Goal: Register for event/course

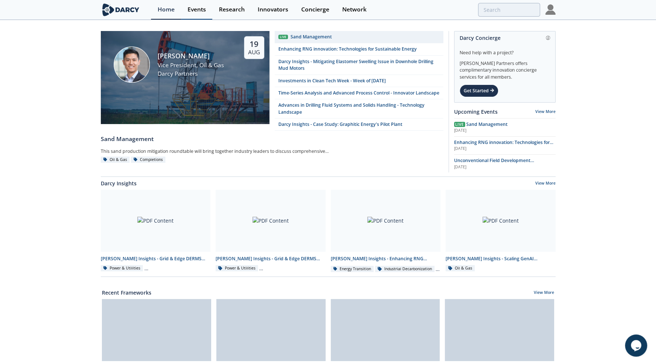
click at [205, 13] on link "Events" at bounding box center [196, 10] width 31 height 20
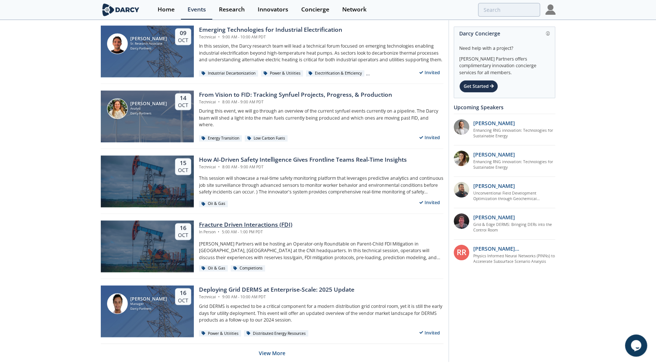
scroll to position [1348, 0]
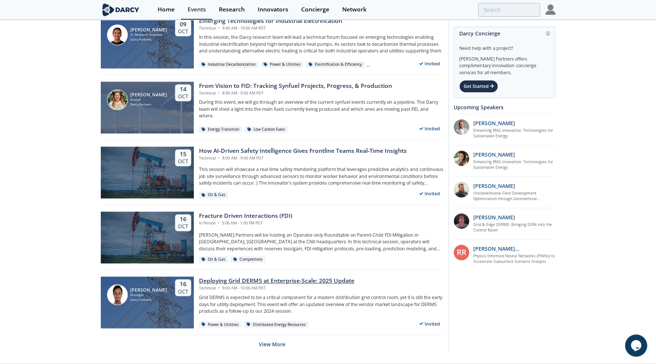
click at [269, 276] on div "Deploying Grid DERMS at Enterprise-Scale: 2025 Update" at bounding box center [276, 280] width 155 height 9
